Goal: Transaction & Acquisition: Purchase product/service

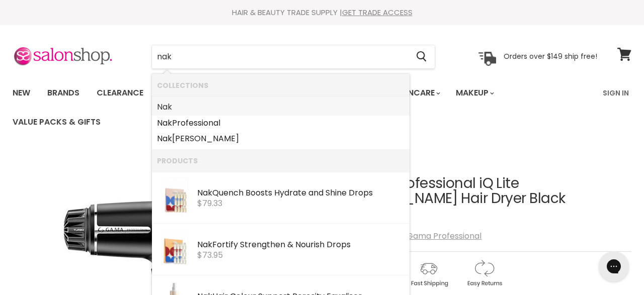
click at [172, 107] on b "Nak" at bounding box center [164, 107] width 15 height 12
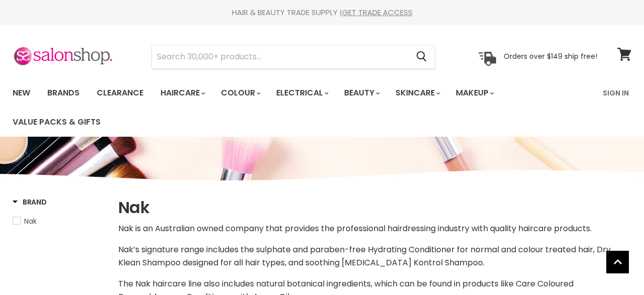
select select "manual"
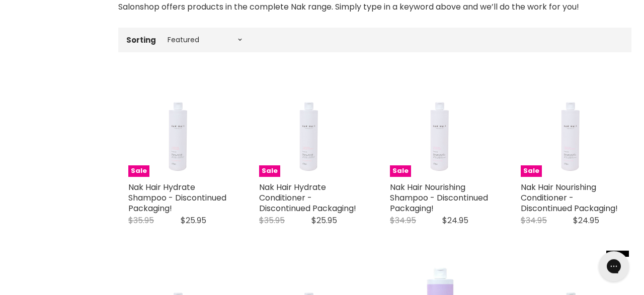
scroll to position [312, 0]
click at [619, 182] on h2 "Nak Hair Nourishing Conditioner - Discontinued Packaging!" at bounding box center [571, 198] width 101 height 32
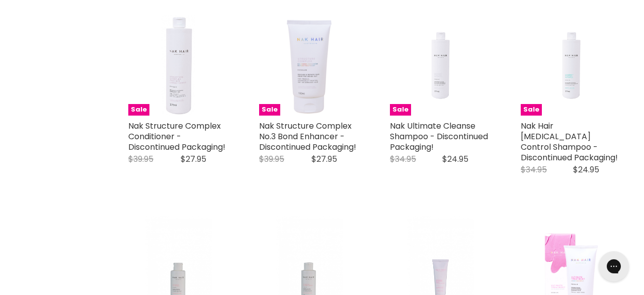
scroll to position [946, 0]
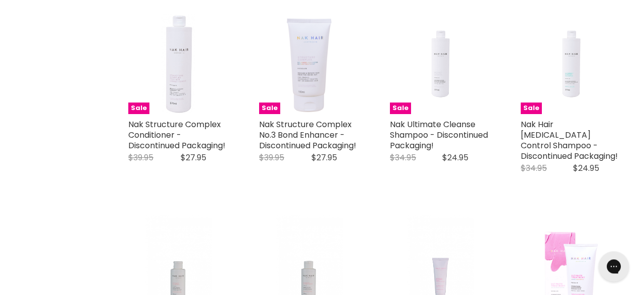
click at [625, 205] on div "Sale Nak Ultimate Treatment - Discontinued Packaging! Nak Original Price $36.95…" at bounding box center [571, 295] width 121 height 181
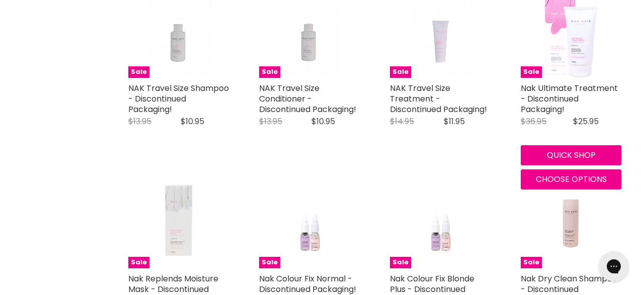
scroll to position [1184, 0]
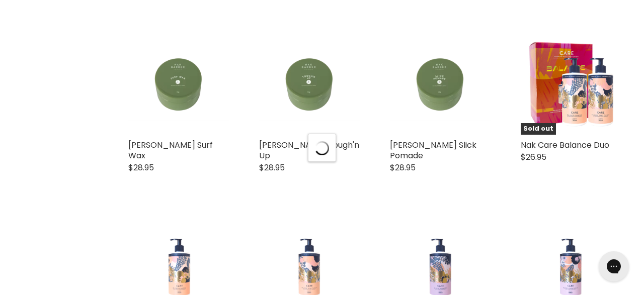
select select "manual"
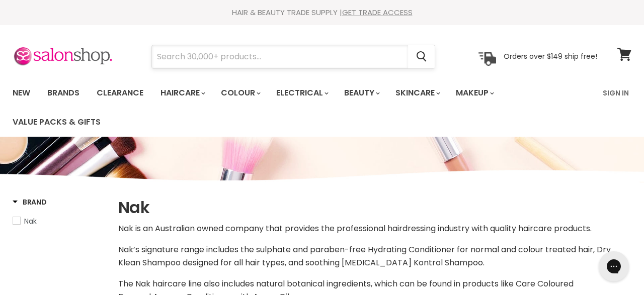
click at [287, 51] on input "Search" at bounding box center [280, 56] width 256 height 23
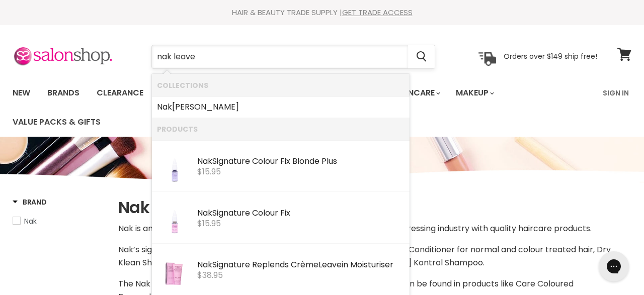
type input "nak leave"
click at [352, 269] on div "Nak Signature Replends Crème Leave in Moisturiser" at bounding box center [300, 266] width 207 height 11
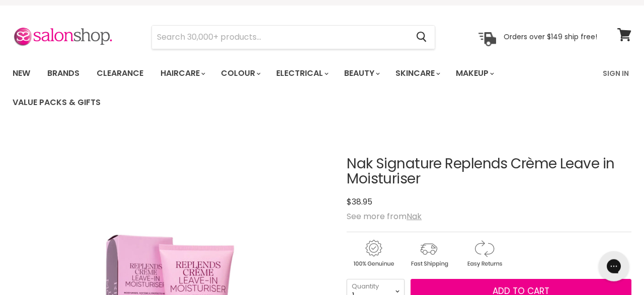
scroll to position [19, 0]
